Goal: Task Accomplishment & Management: Complete application form

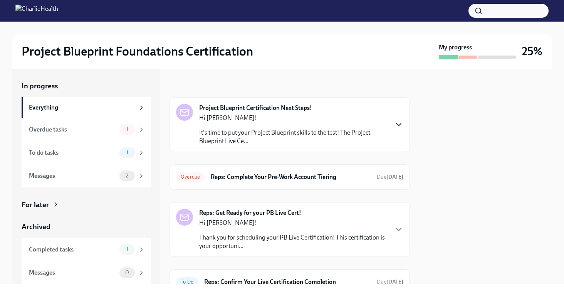
click at [399, 126] on icon "button" at bounding box center [399, 124] width 5 height 2
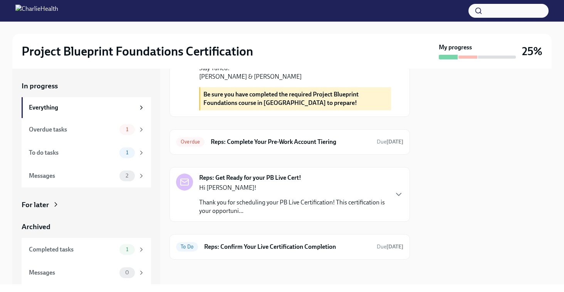
scroll to position [370, 0]
click at [324, 150] on div "Overdue Reps: Complete Your Pre-Work Account Tiering Due [DATE]" at bounding box center [290, 141] width 241 height 25
click at [322, 142] on h6 "Reps: Complete Your Pre-Work Account Tiering" at bounding box center [291, 142] width 160 height 8
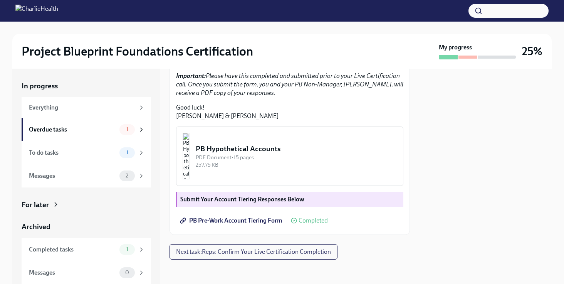
scroll to position [223, 0]
click at [285, 198] on strong "Submit Your Account Tiering Responses Below" at bounding box center [242, 198] width 124 height 7
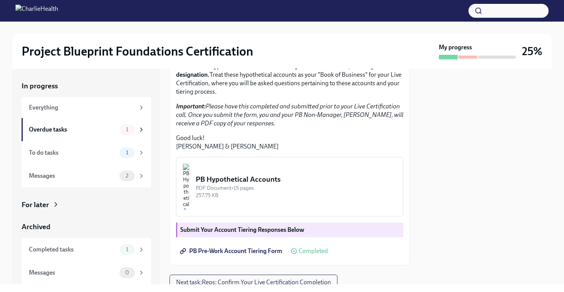
scroll to position [0, 0]
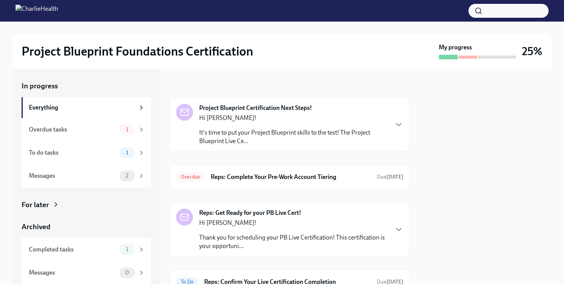
scroll to position [35, 0]
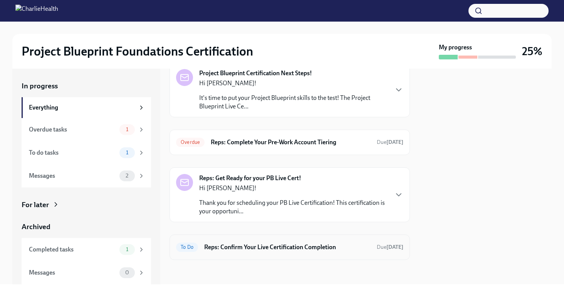
click at [270, 249] on h6 "Reps: Confirm Your Live Certification Completion" at bounding box center [287, 247] width 167 height 8
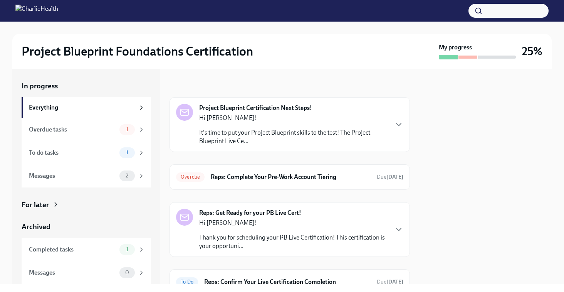
click at [350, 221] on p "Hi [PERSON_NAME]!" at bounding box center [293, 223] width 189 height 8
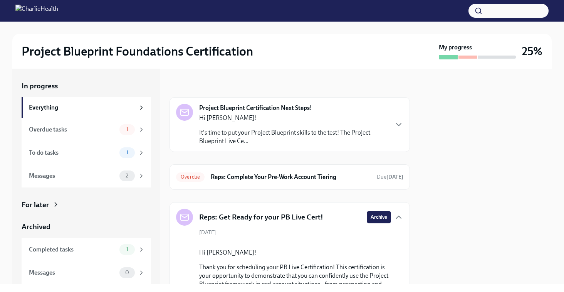
click at [240, 122] on div "Hi [PERSON_NAME]! It's time to put your Project Blueprint skills to the test! T…" at bounding box center [293, 130] width 189 height 32
